Goal: Transaction & Acquisition: Book appointment/travel/reservation

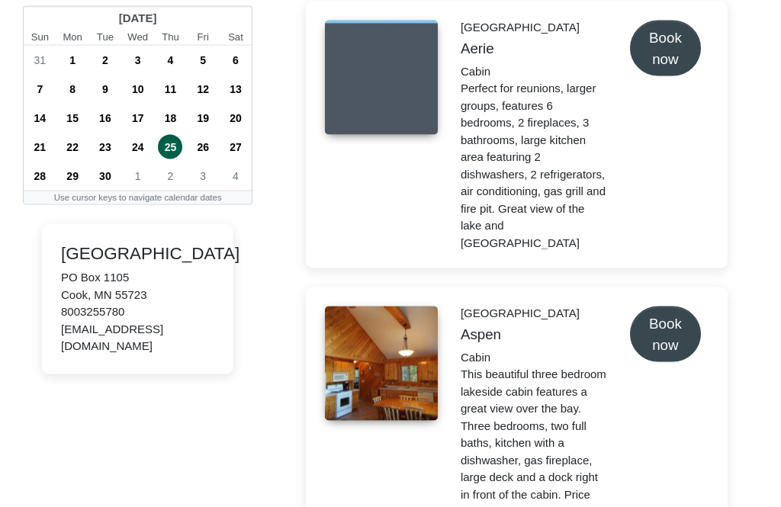
scroll to position [113, 0]
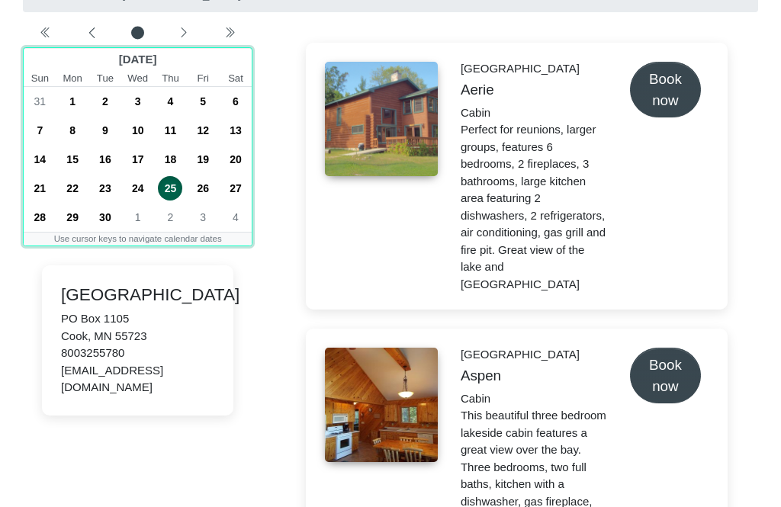
click at [229, 186] on span "27" at bounding box center [235, 188] width 24 height 24
click at [85, 214] on span "29" at bounding box center [72, 217] width 24 height 24
click at [223, 188] on span "27" at bounding box center [235, 188] width 24 height 24
click at [133, 216] on span "1" at bounding box center [138, 217] width 24 height 24
click at [228, 188] on span "25" at bounding box center [235, 188] width 24 height 24
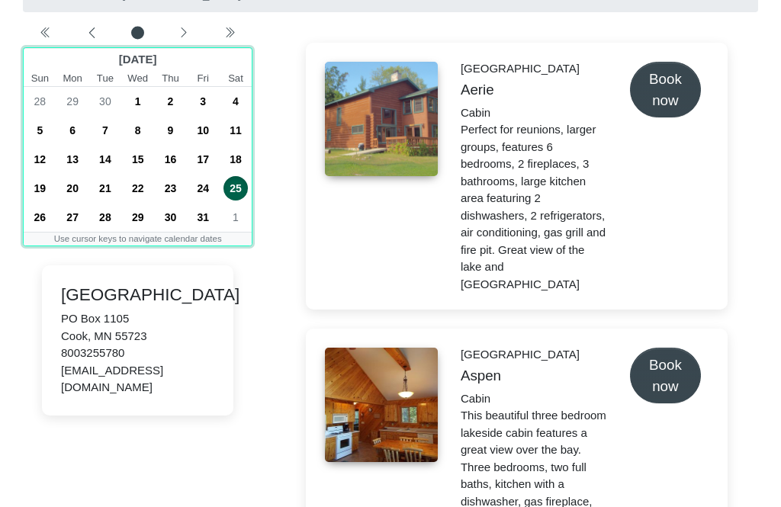
click at [130, 214] on span "29" at bounding box center [138, 217] width 24 height 24
click at [235, 181] on span "25" at bounding box center [235, 188] width 24 height 24
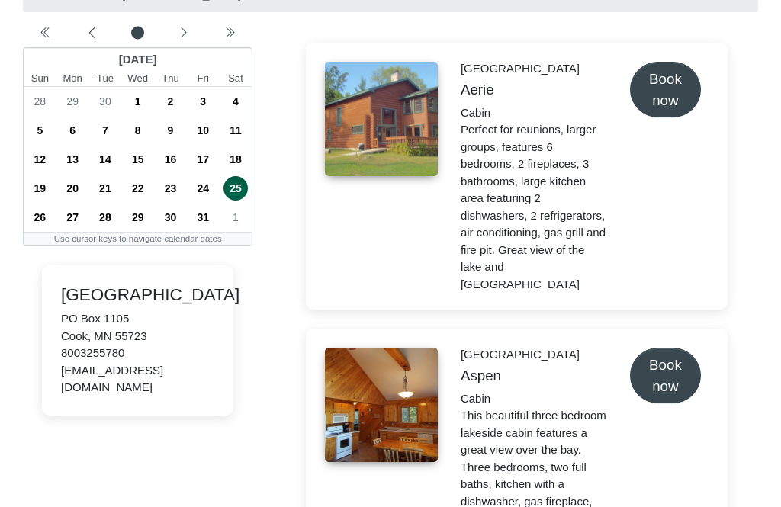
click at [93, 35] on icon "chevron left" at bounding box center [91, 33] width 12 height 12
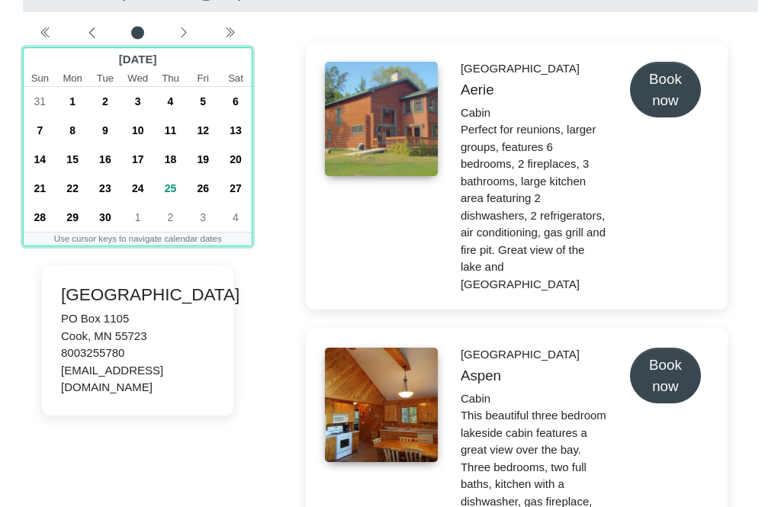
click at [239, 184] on span "27" at bounding box center [235, 188] width 24 height 24
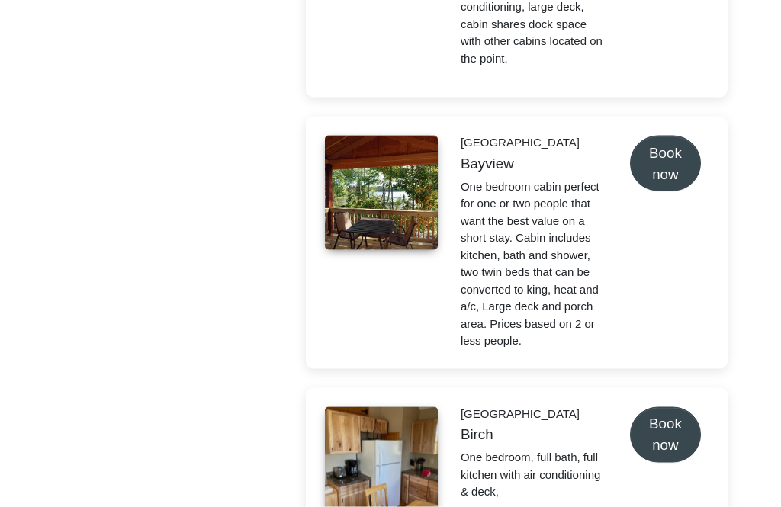
scroll to position [892, 0]
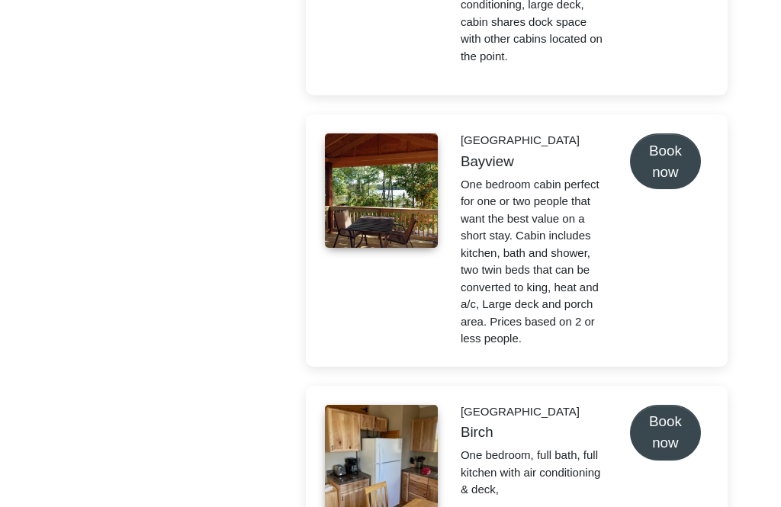
click at [671, 153] on button "Book now" at bounding box center [665, 161] width 71 height 56
select select "*"
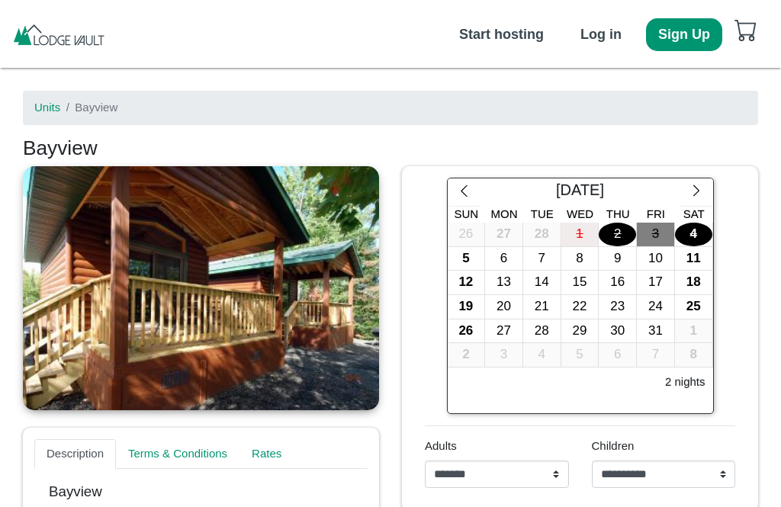
click at [464, 184] on icon "chevron left" at bounding box center [464, 191] width 14 height 14
